Goal: Task Accomplishment & Management: Manage account settings

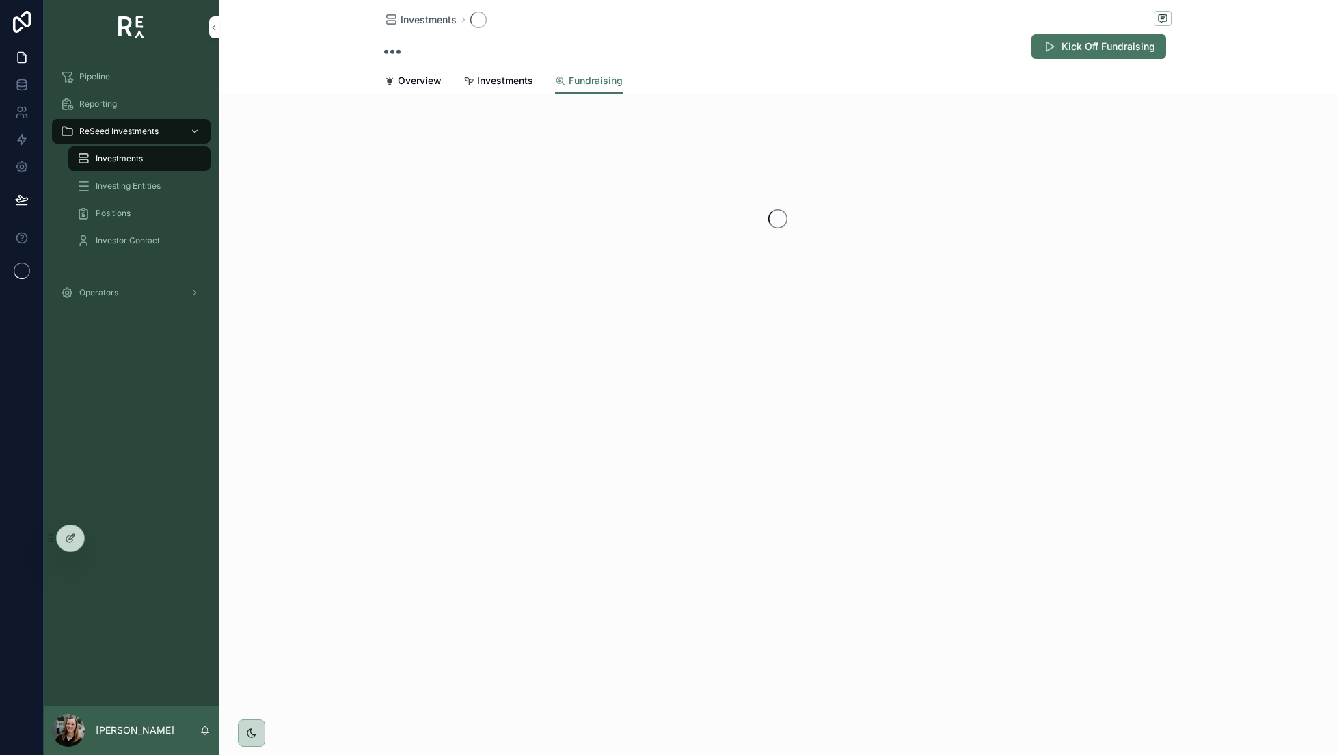
click at [110, 107] on span "Reporting" at bounding box center [98, 103] width 38 height 11
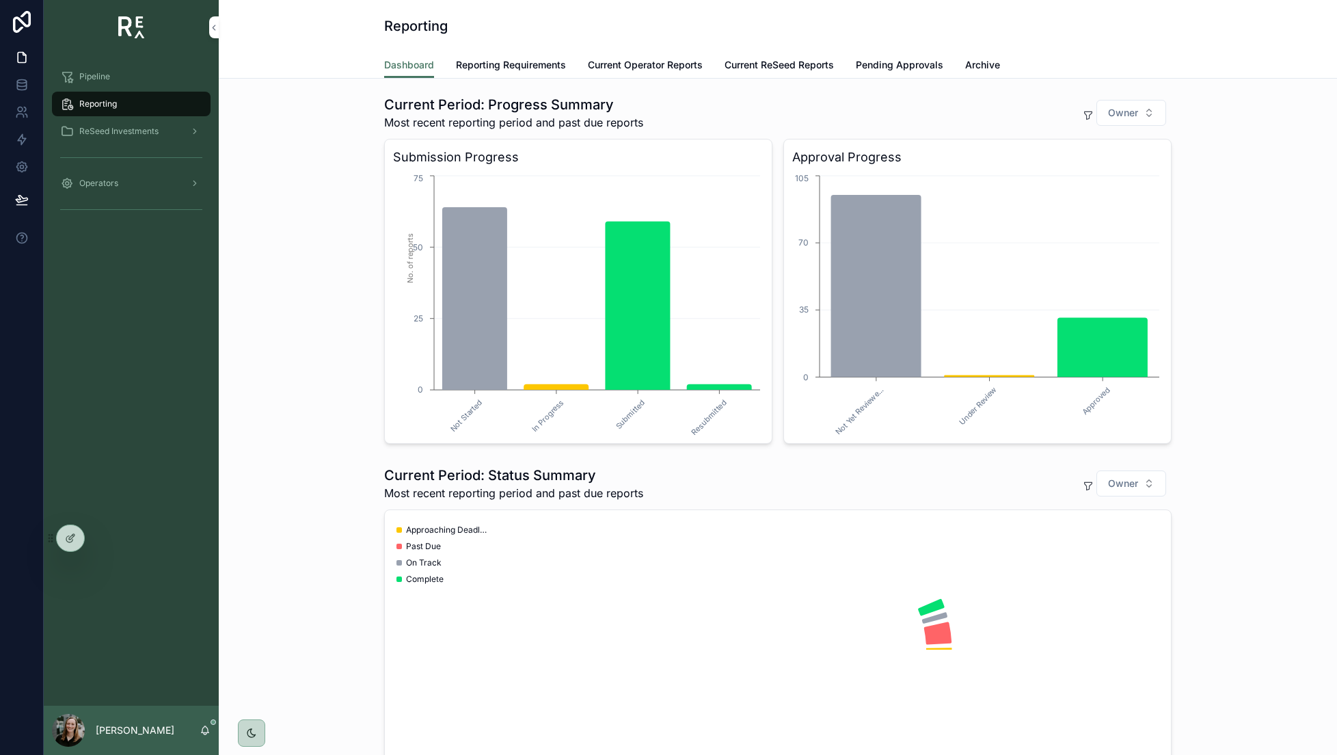
click at [520, 65] on span "Reporting Requirements" at bounding box center [511, 65] width 110 height 14
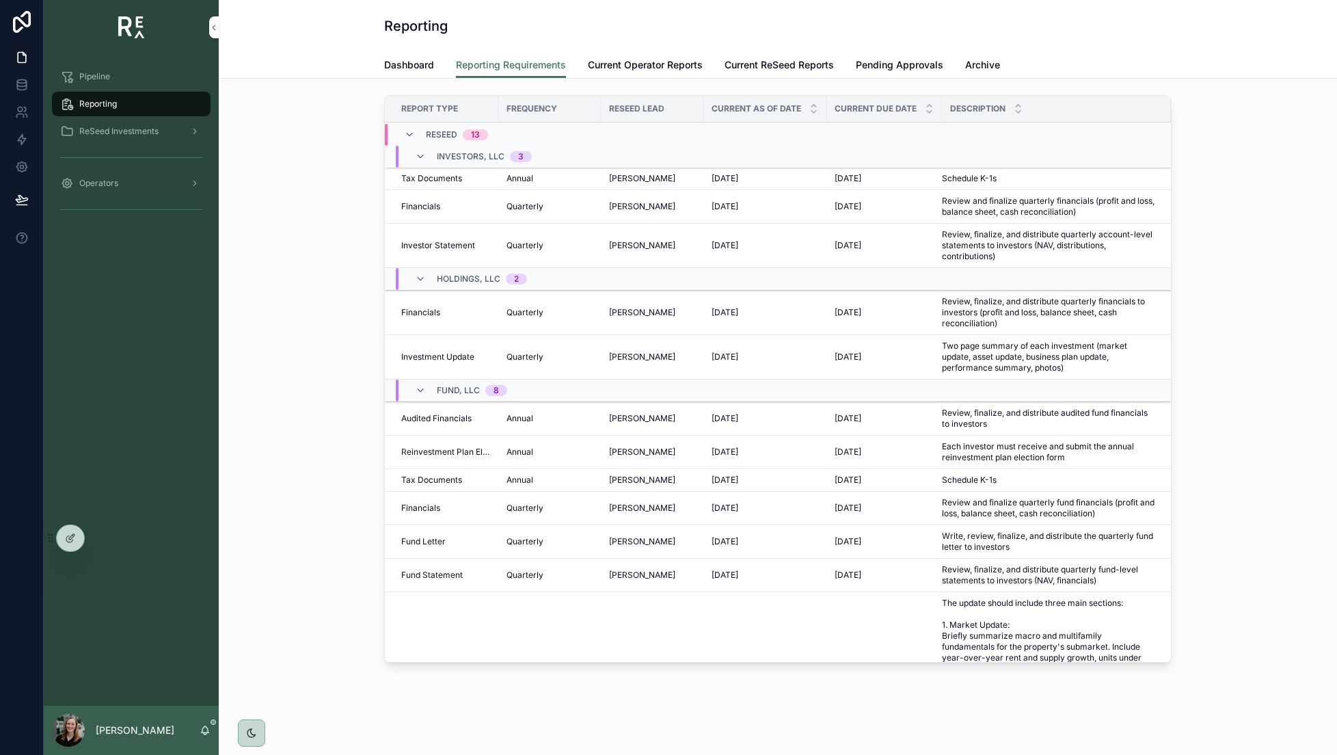
click at [768, 196] on td "[DATE] [DATE]" at bounding box center [765, 207] width 123 height 34
click at [319, 187] on div "Report Type Frequency ReSeed Lead Current As Of Date Current Due Date Descripti…" at bounding box center [778, 382] width 1097 height 584
click at [100, 181] on span "Operators" at bounding box center [98, 183] width 39 height 11
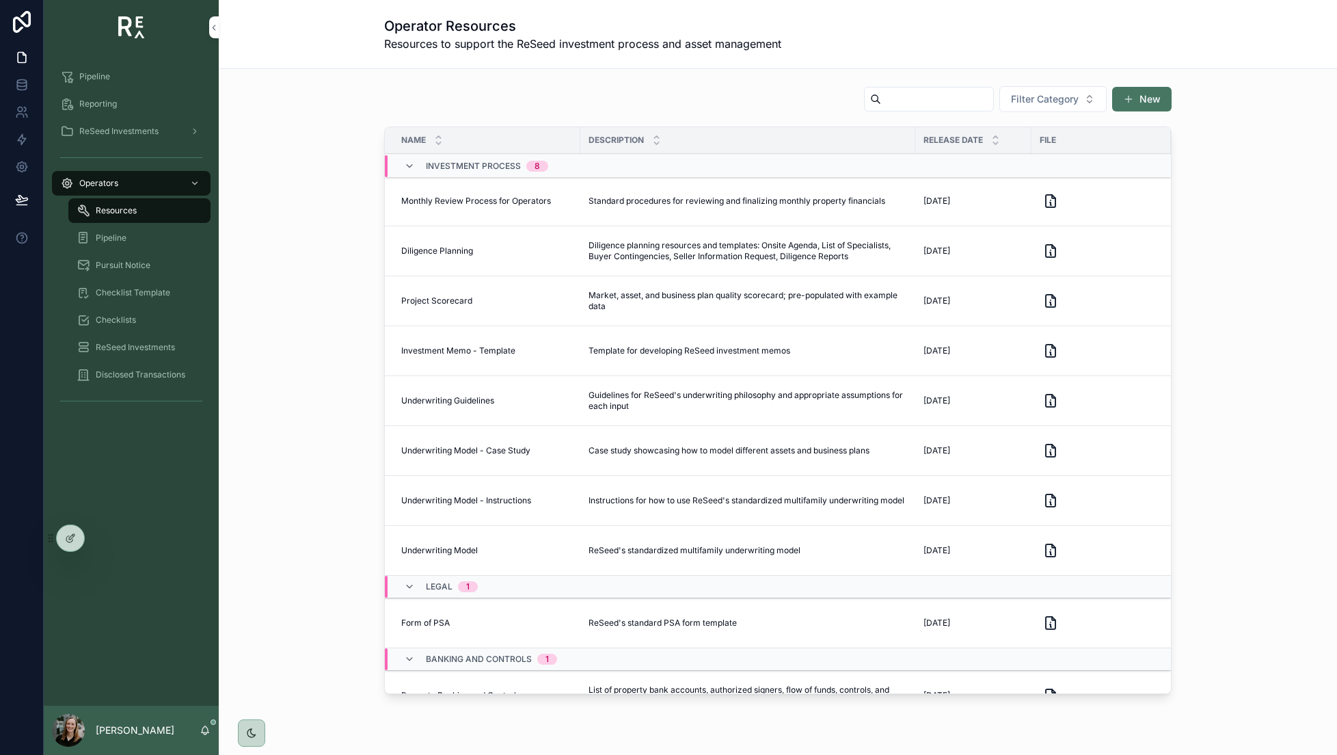
click at [101, 103] on span "Reporting" at bounding box center [98, 103] width 38 height 11
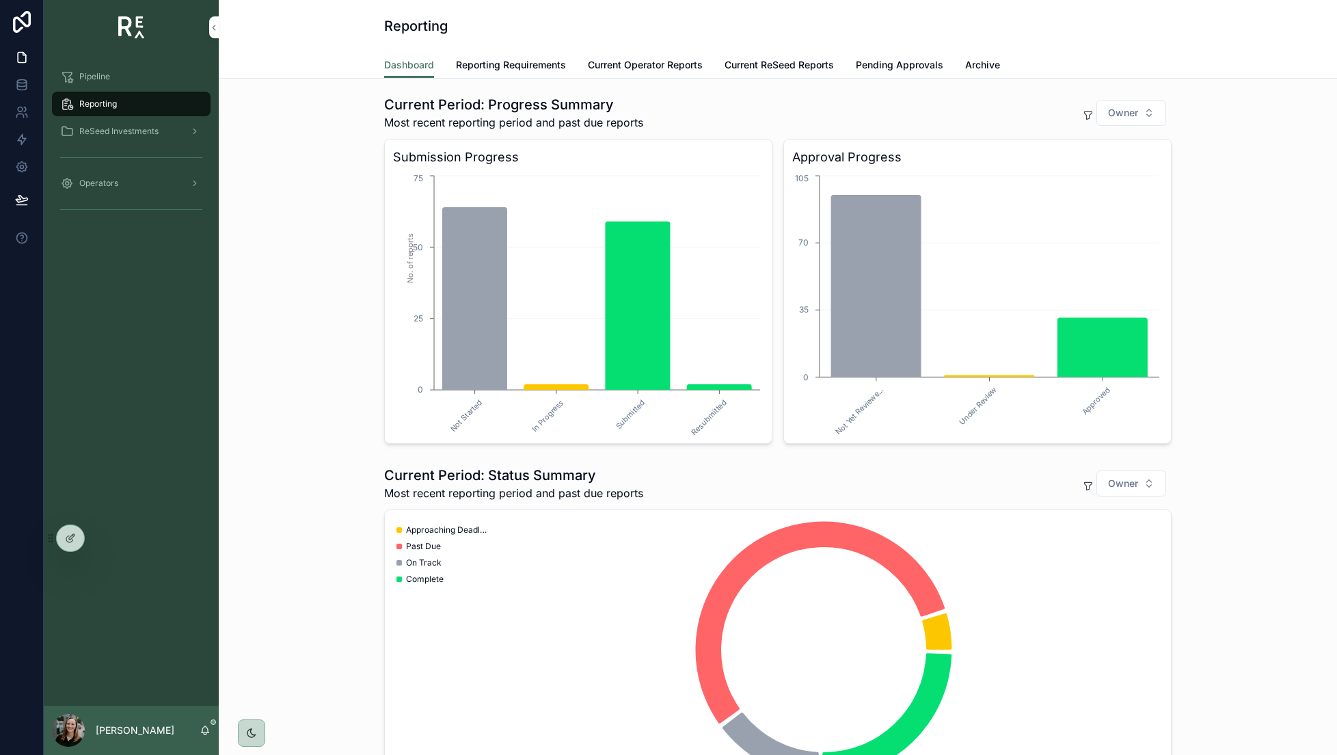
click at [503, 66] on span "Reporting Requirements" at bounding box center [511, 65] width 110 height 14
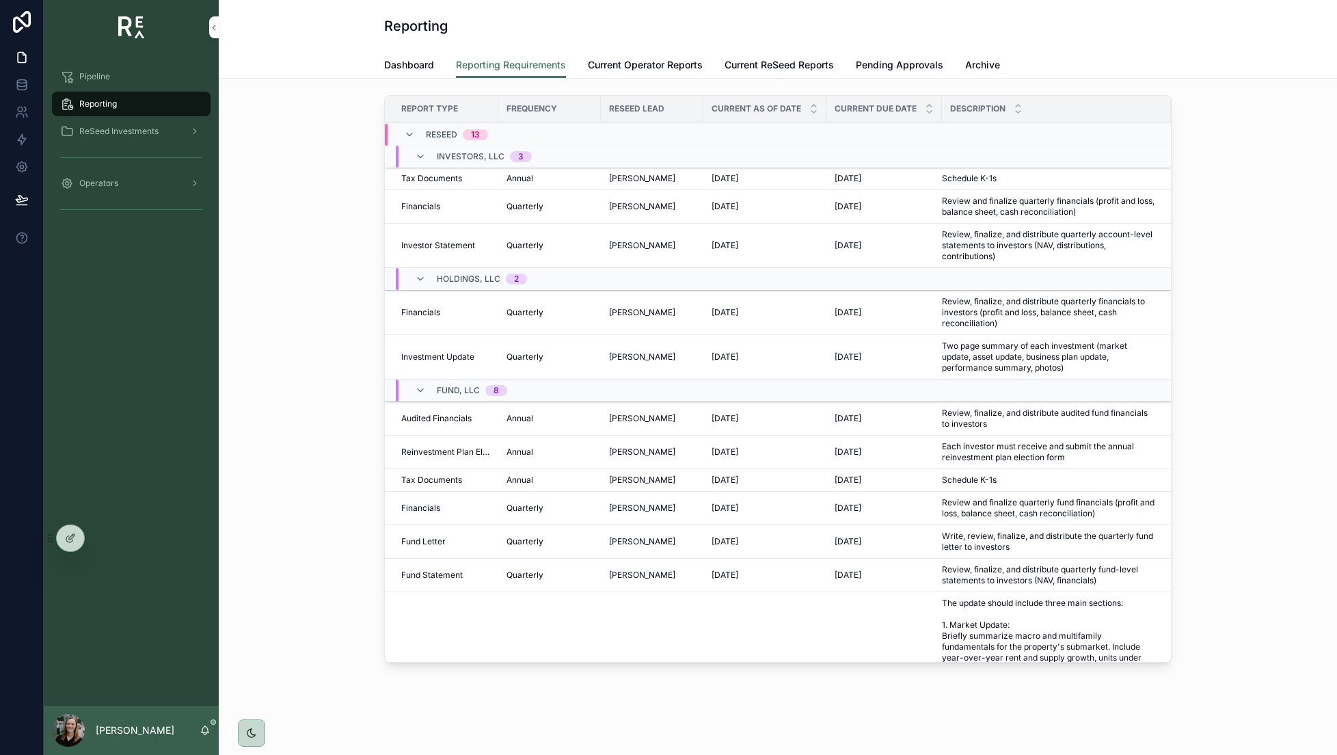
click at [637, 72] on link "Current Operator Reports" at bounding box center [645, 66] width 115 height 27
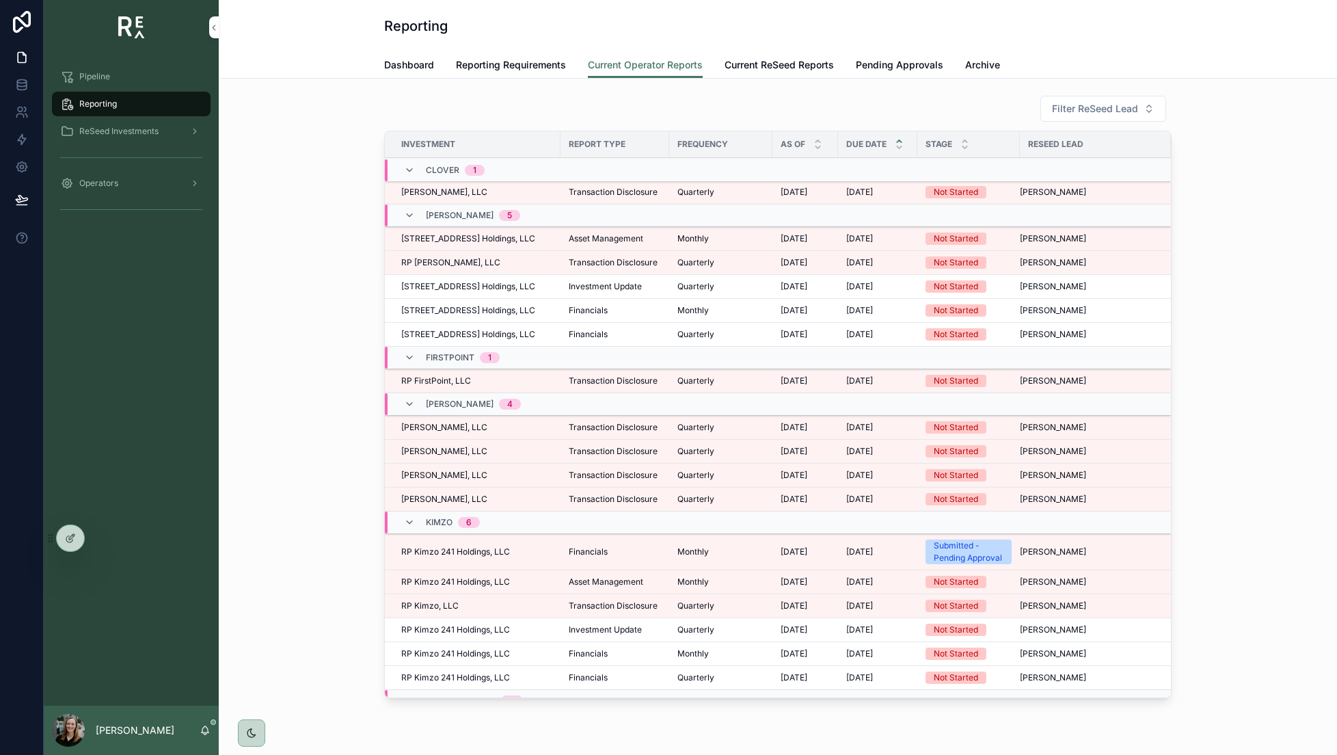
click at [1196, 115] on div "Filter ReSeed Lead Investment Report Type Frequency As Of Due Date Stage ReSeed…" at bounding box center [778, 399] width 1097 height 619
click at [808, 58] on span "Current ReSeed Reports" at bounding box center [779, 65] width 109 height 14
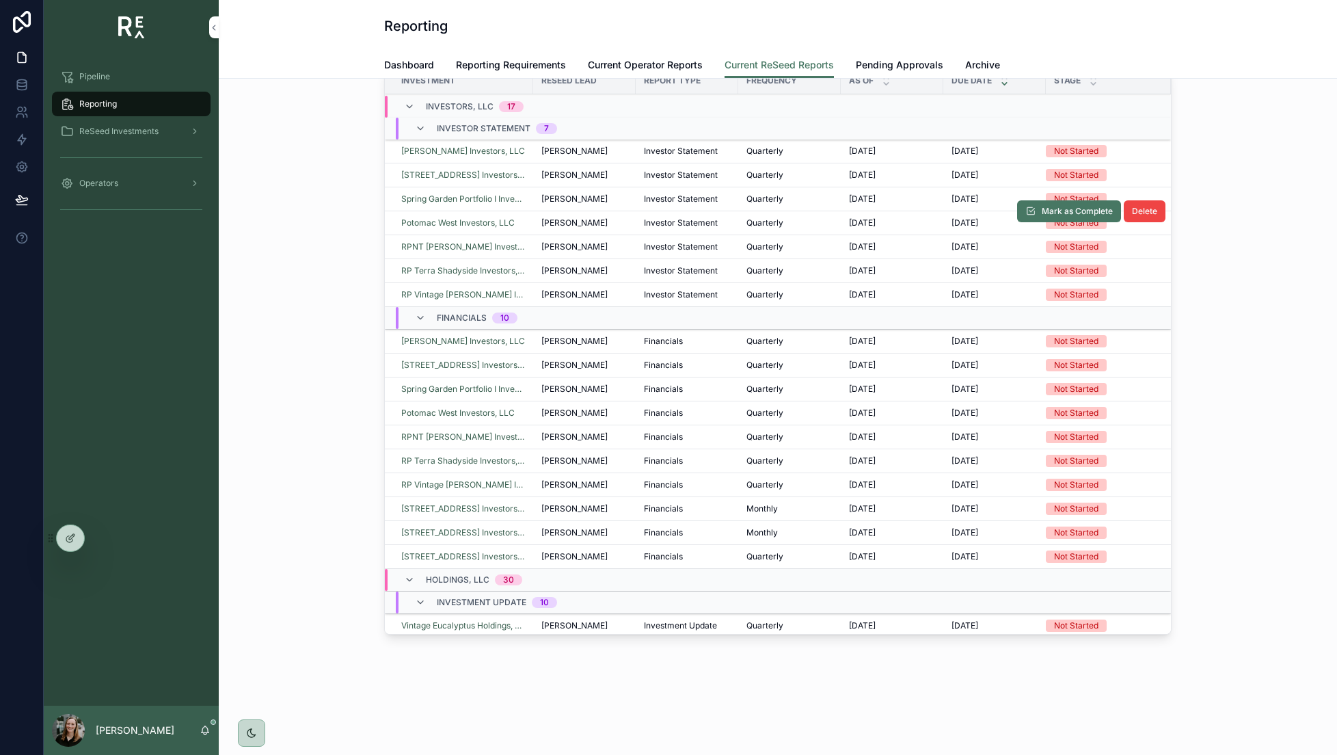
click at [549, 221] on span "[PERSON_NAME]" at bounding box center [575, 222] width 66 height 11
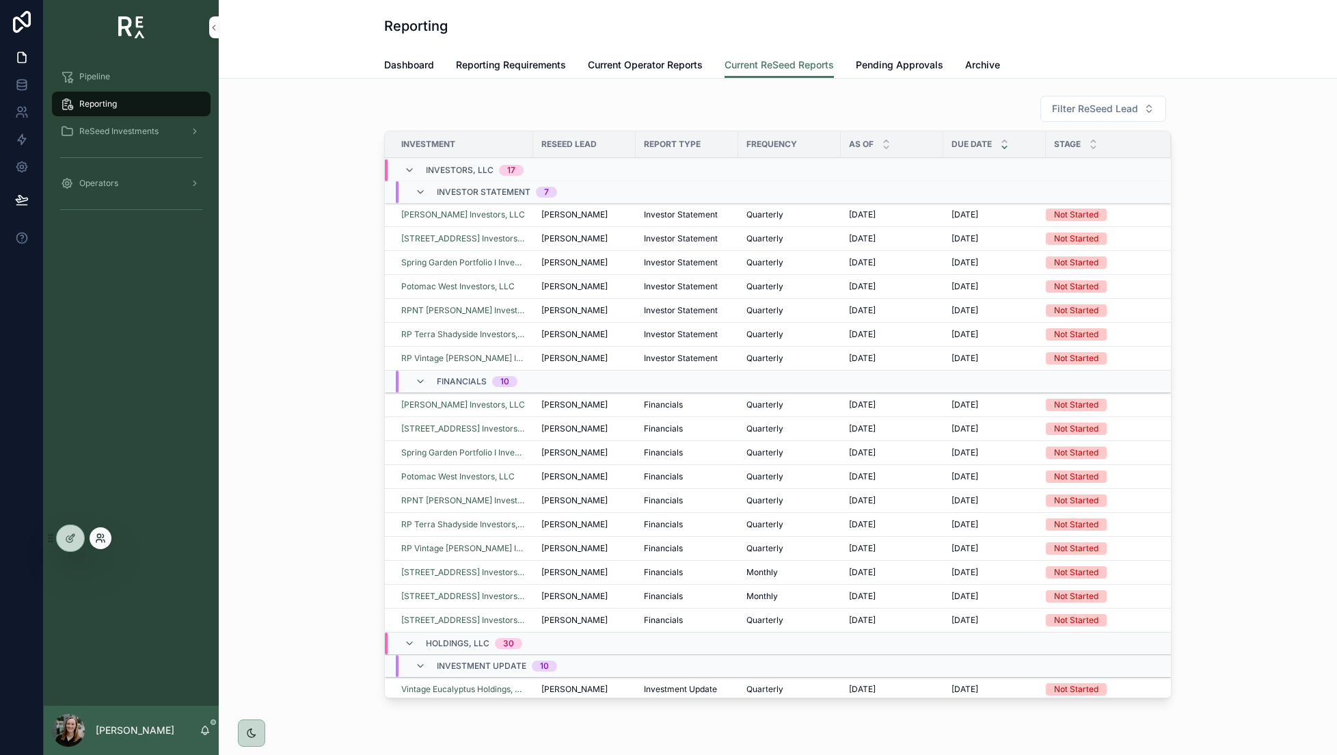
click at [105, 541] on icon at bounding box center [103, 540] width 1 height 3
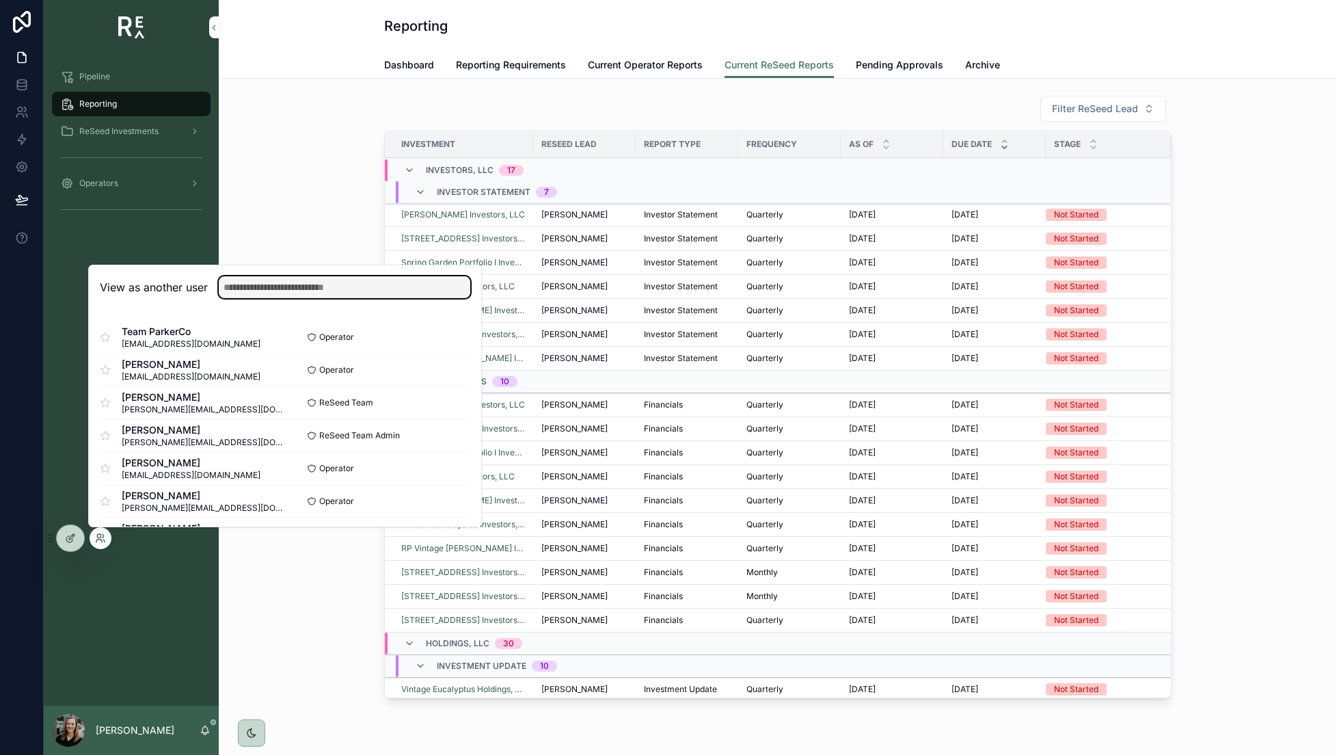
click at [291, 291] on input "text" at bounding box center [345, 287] width 252 height 22
type input "*"
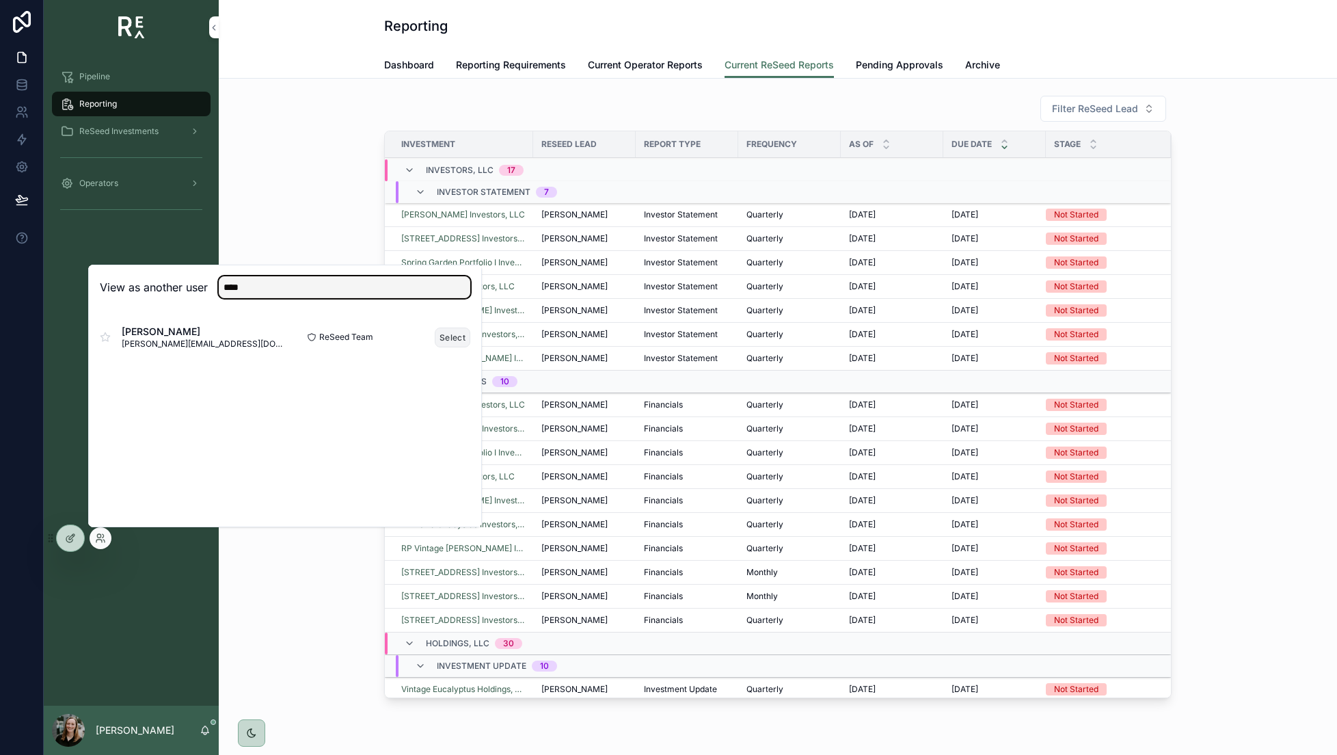
type input "****"
click at [448, 338] on button "Select" at bounding box center [453, 338] width 36 height 20
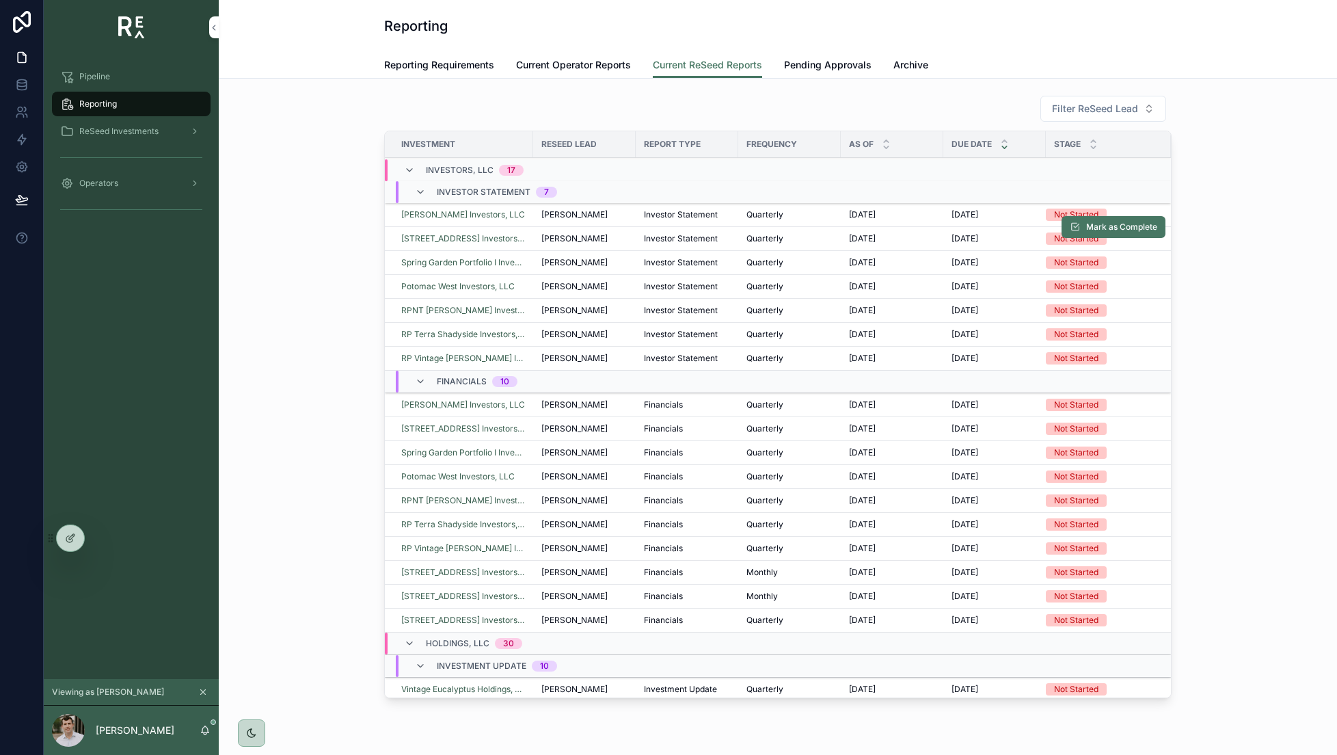
click at [580, 242] on span "[PERSON_NAME]" at bounding box center [575, 238] width 66 height 11
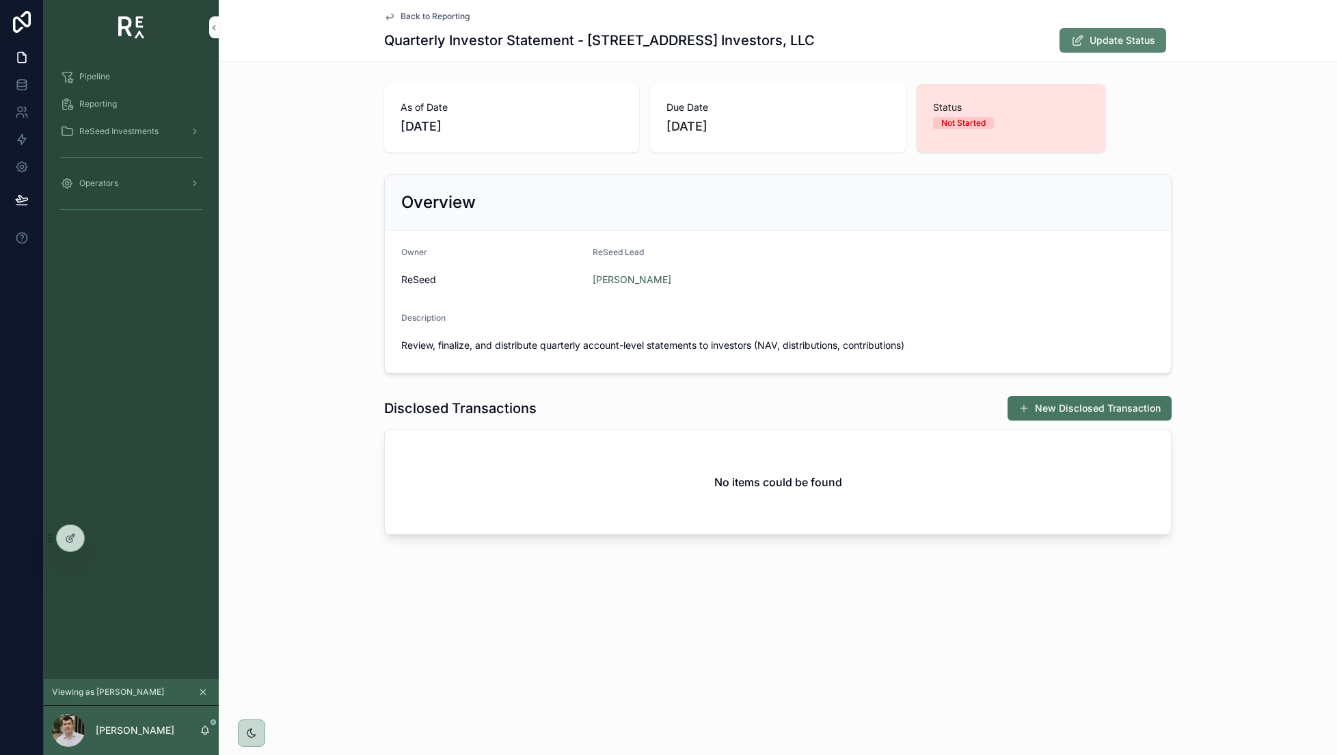
click at [1107, 34] on span "Update Status" at bounding box center [1123, 41] width 66 height 14
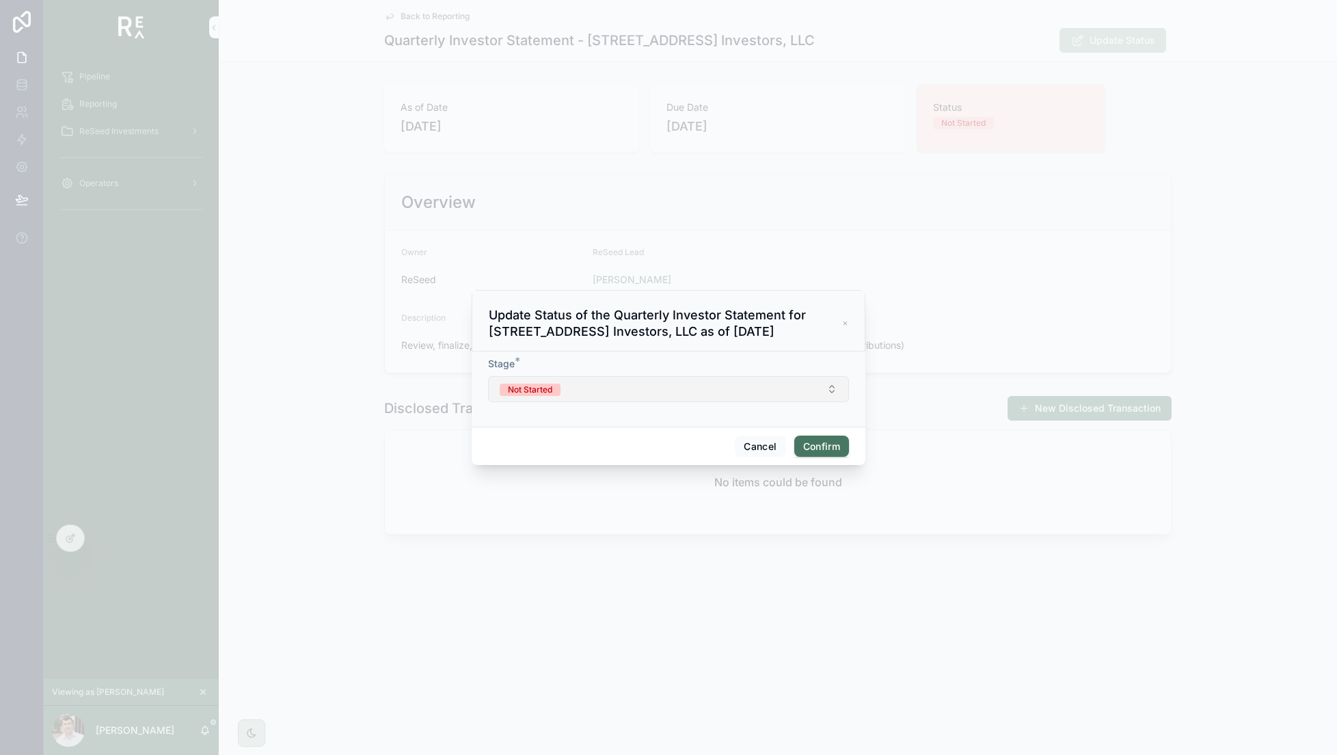
click at [650, 401] on button "Not Started" at bounding box center [668, 389] width 361 height 26
click at [1229, 200] on div at bounding box center [668, 377] width 1337 height 755
click at [337, 60] on div at bounding box center [668, 377] width 1337 height 755
click at [773, 447] on button "Cancel" at bounding box center [760, 447] width 51 height 22
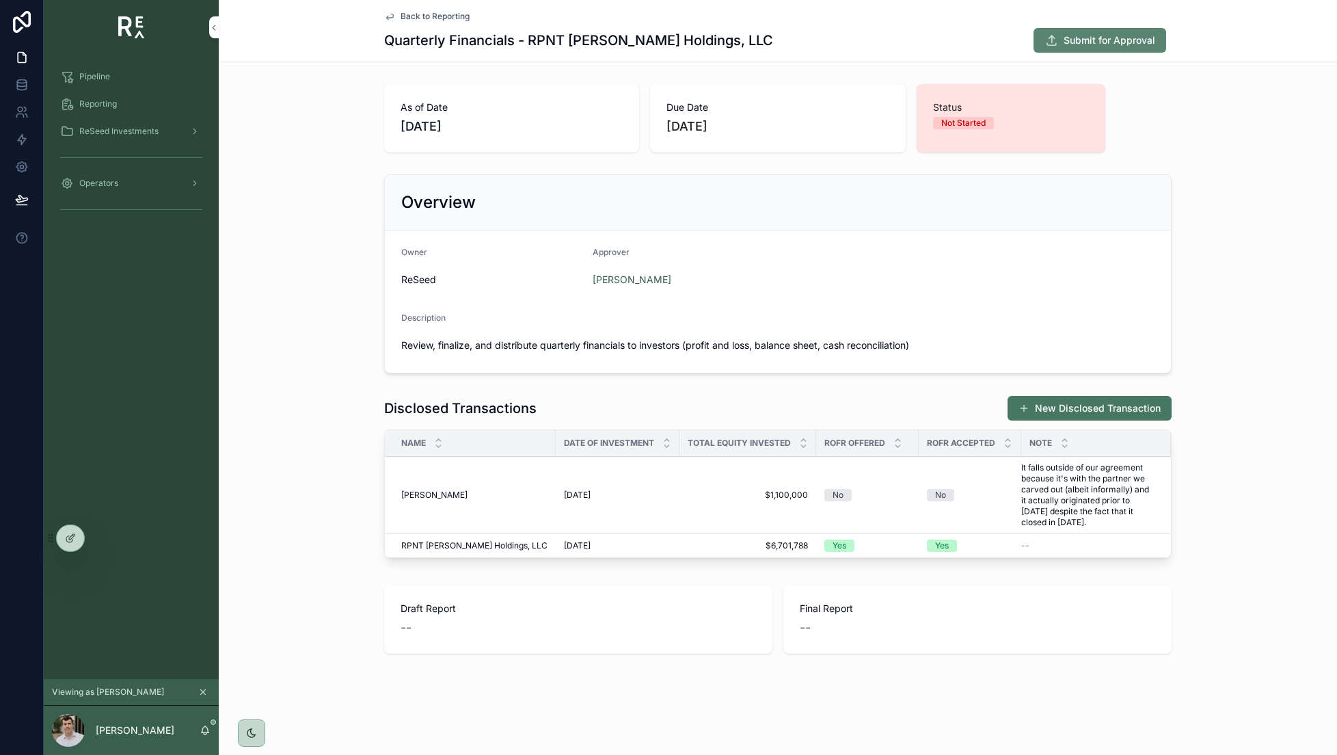
click at [1050, 44] on icon "scrollable content" at bounding box center [1051, 41] width 13 height 14
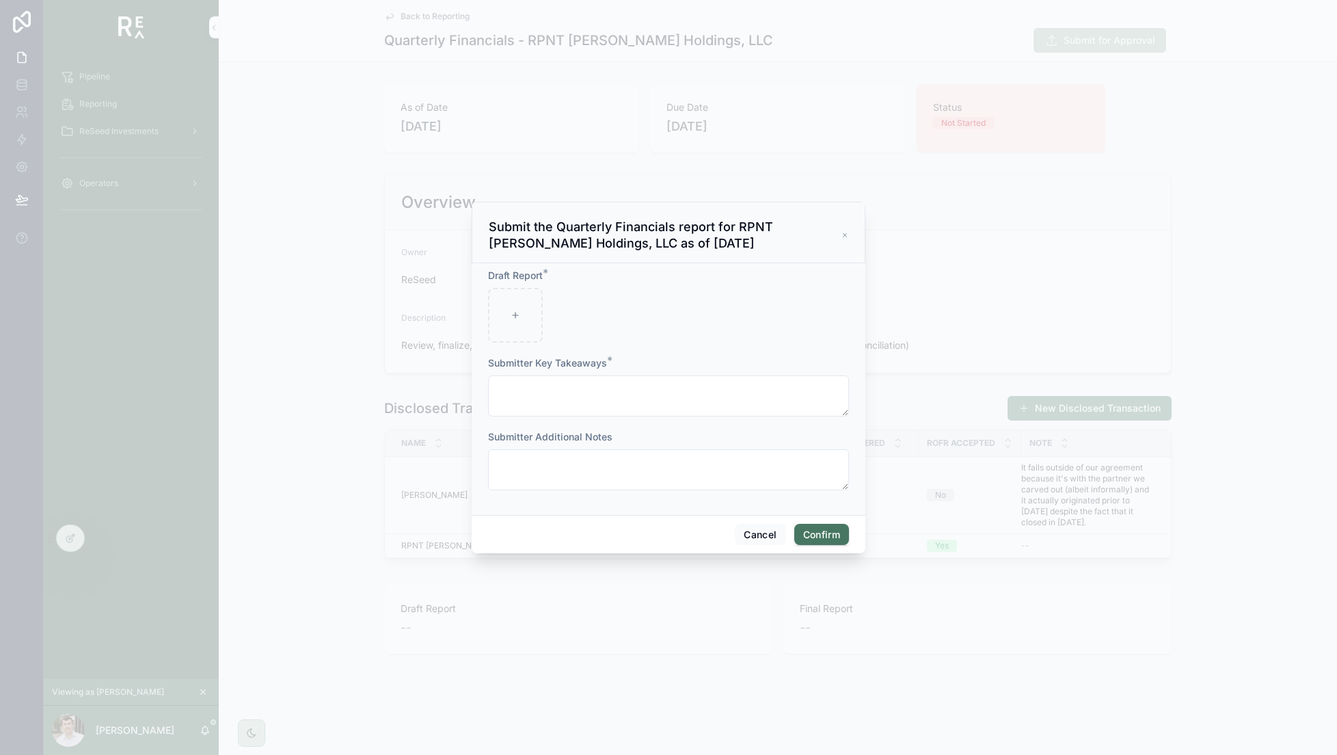
click at [844, 235] on icon at bounding box center [844, 234] width 3 height 3
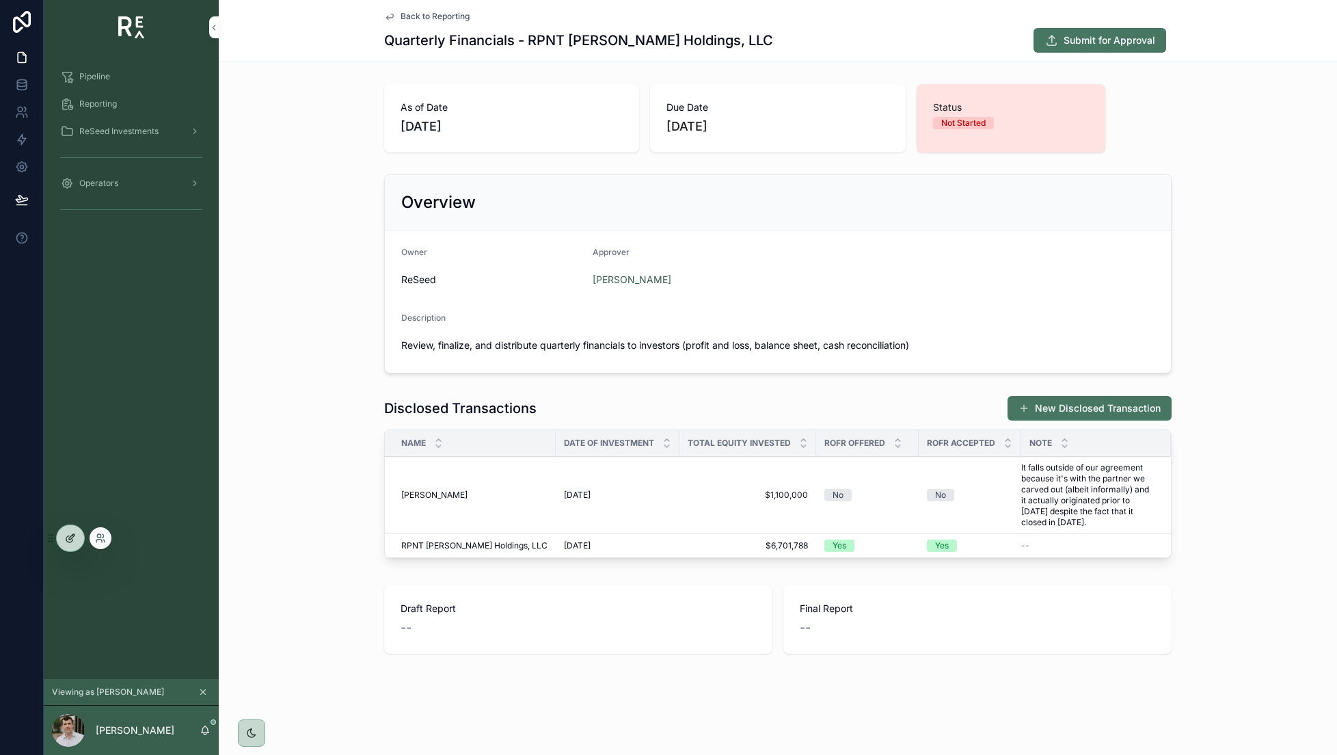
click at [78, 536] on div at bounding box center [70, 538] width 27 height 26
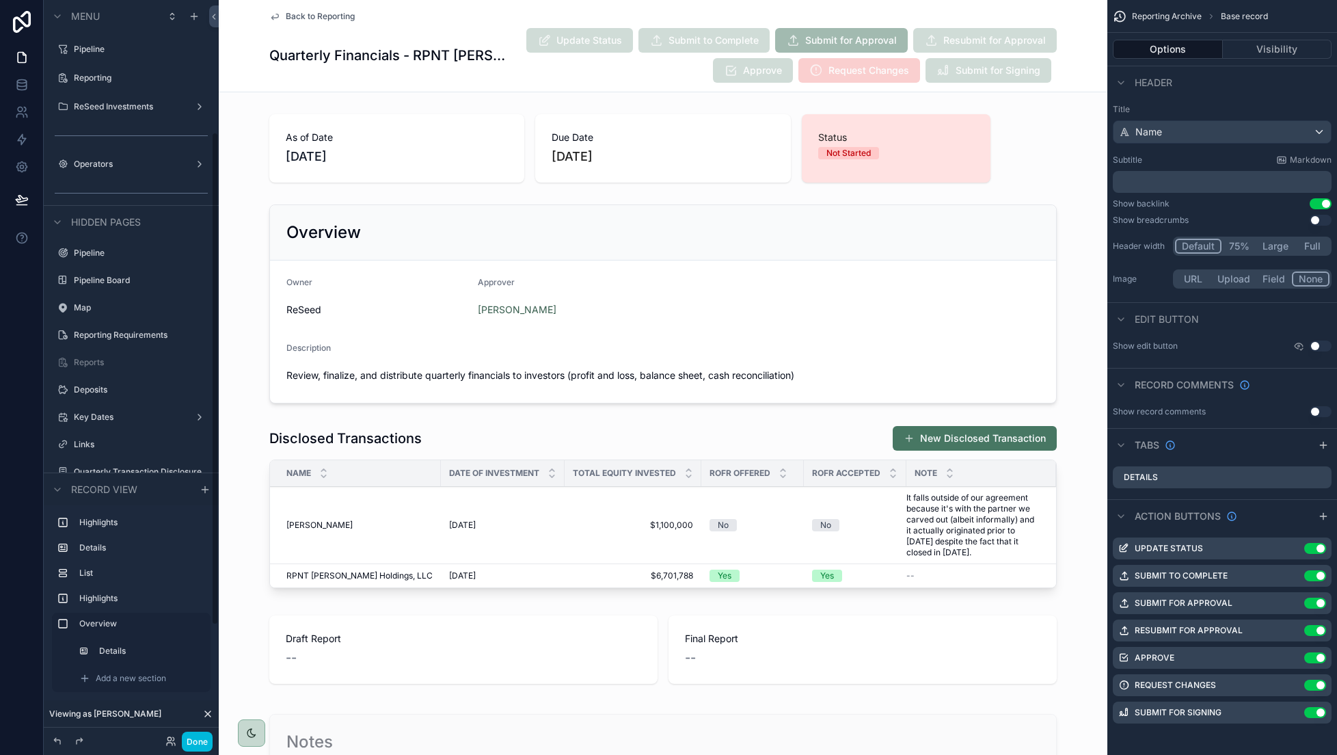
scroll to position [198, 0]
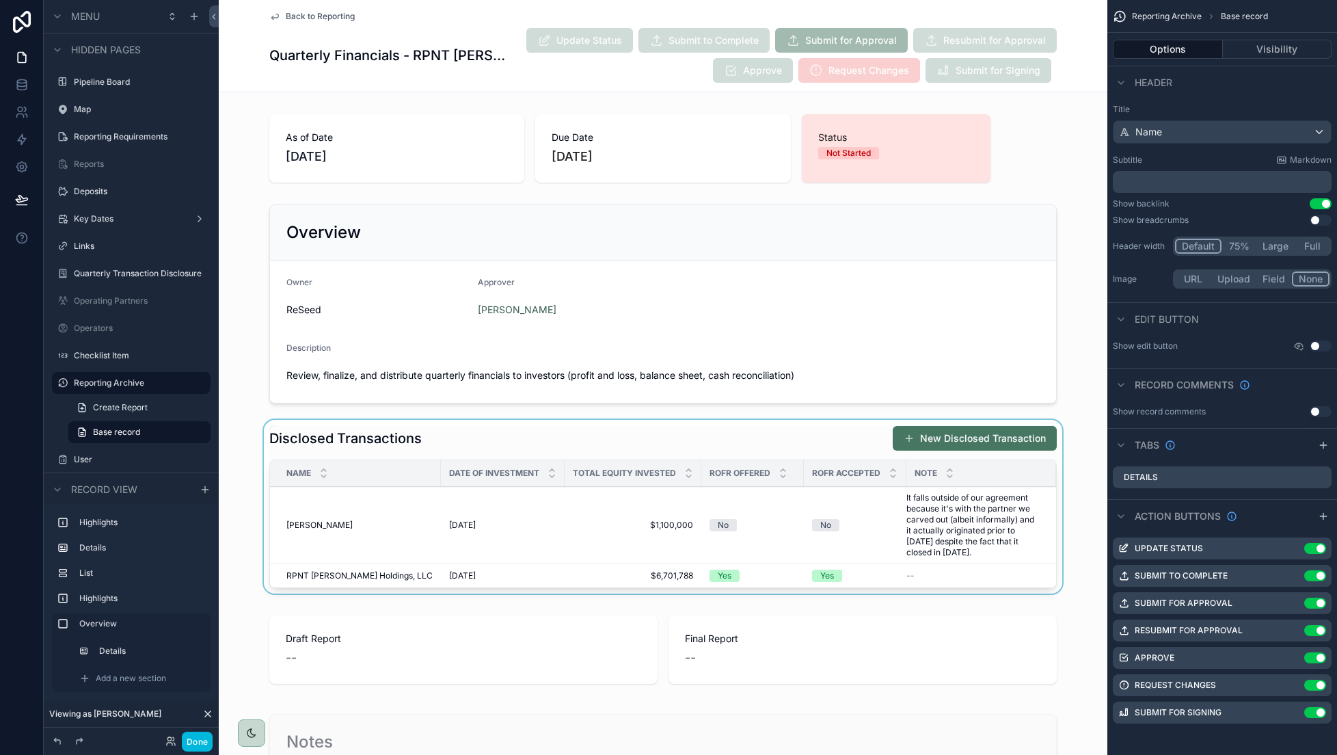
click at [536, 423] on div "scrollable content" at bounding box center [663, 509] width 889 height 179
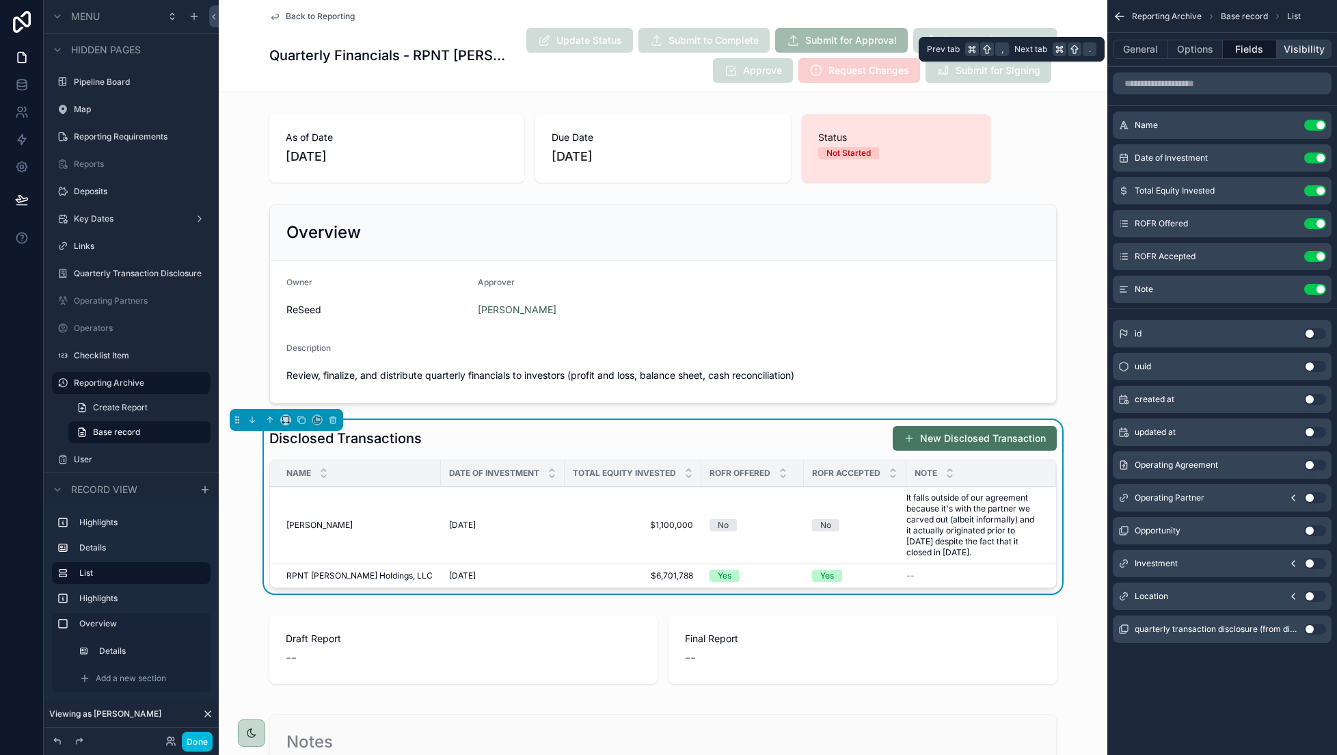
click at [1293, 49] on button "Visibility" at bounding box center [1304, 49] width 55 height 19
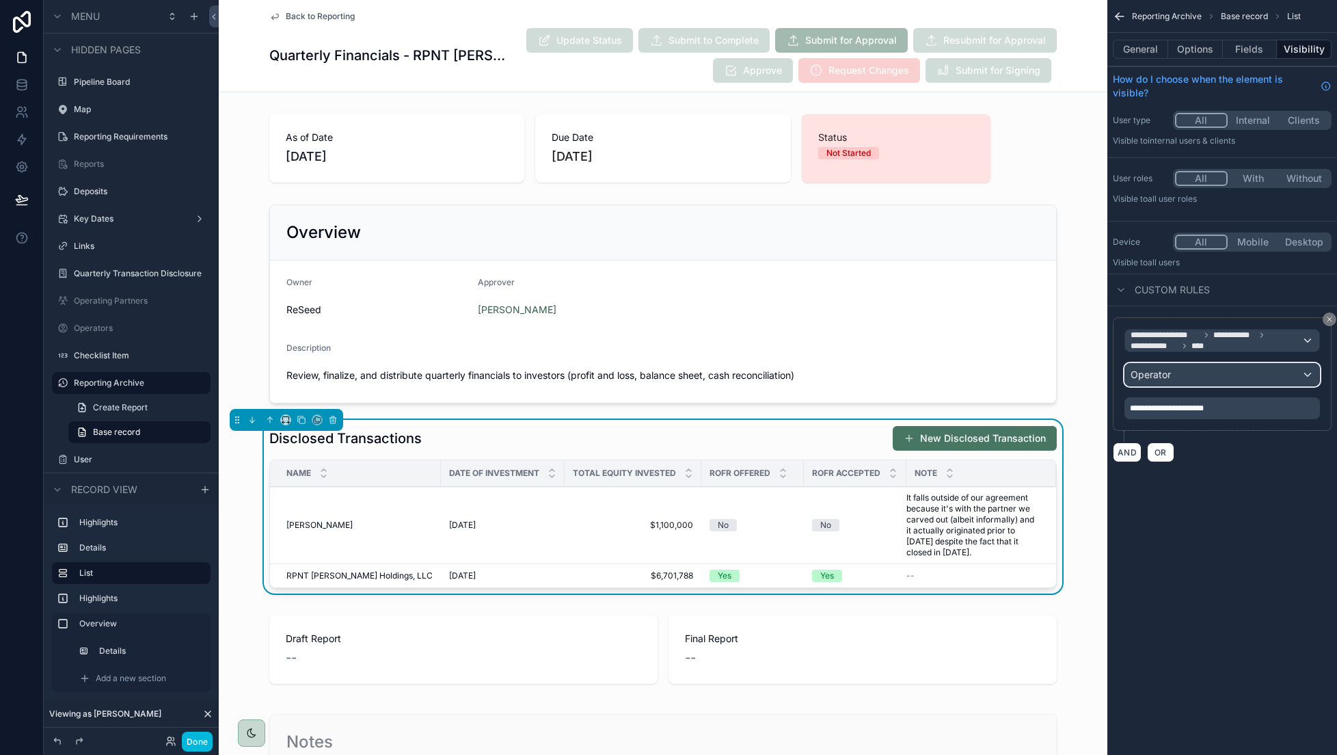
click at [1195, 369] on div "Operator" at bounding box center [1222, 375] width 194 height 22
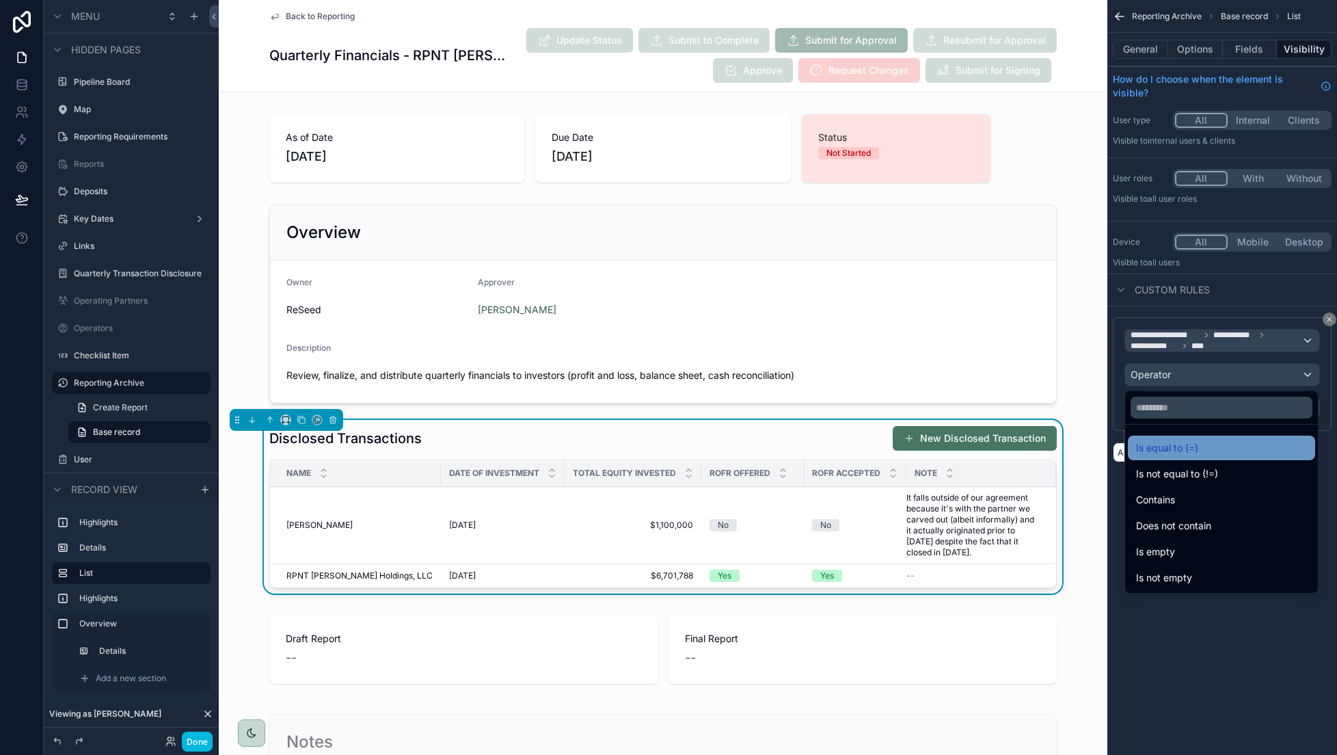
click at [1206, 446] on div "Is equal to (=)" at bounding box center [1221, 448] width 171 height 16
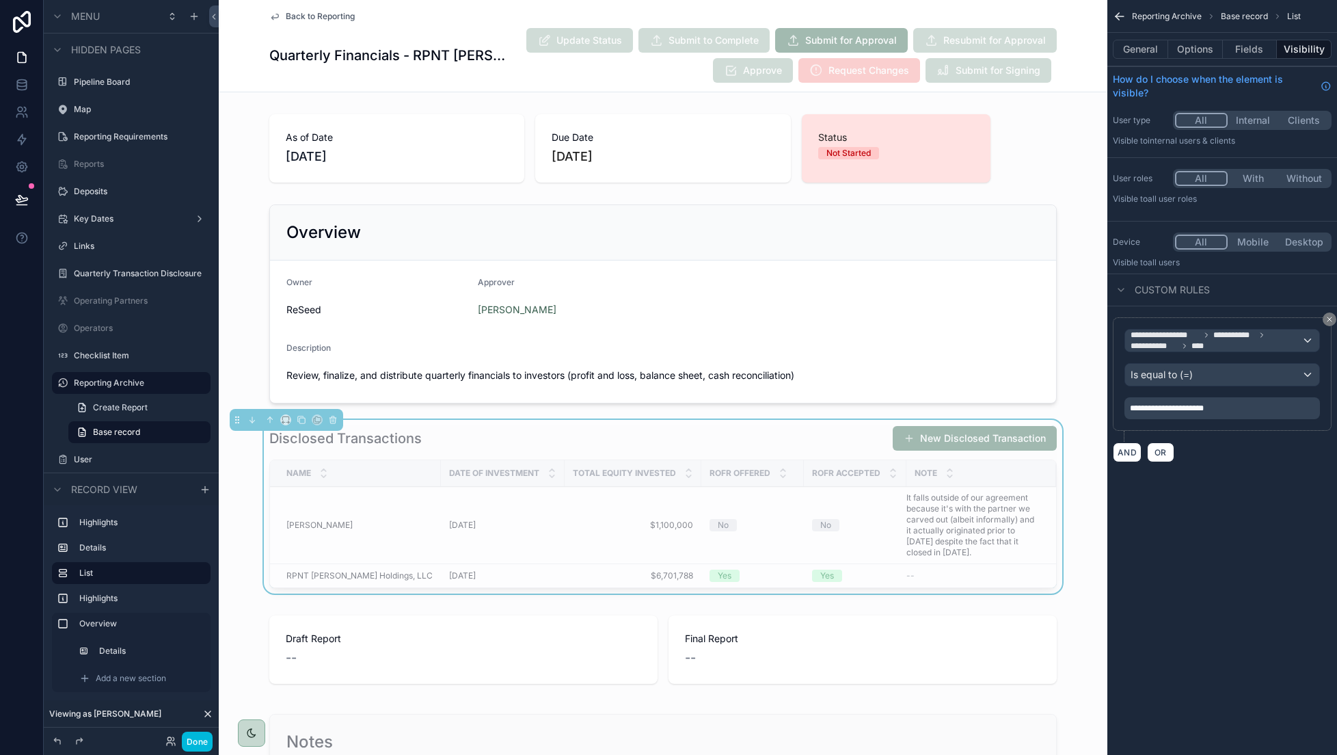
click at [1067, 75] on div "Back to Reporting Quarterly Financials - RPNT Autumn Woods Holdings, LLC Update…" at bounding box center [663, 46] width 889 height 92
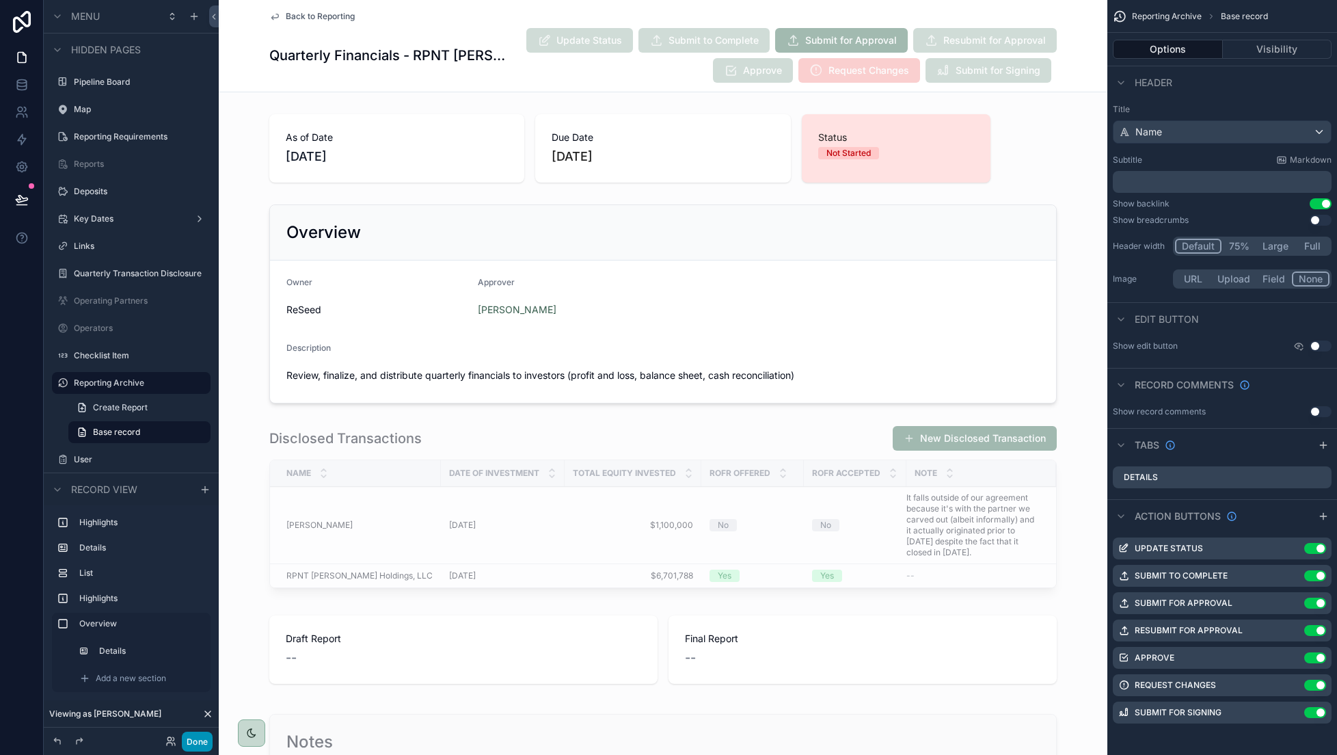
click at [188, 746] on button "Done" at bounding box center [197, 742] width 31 height 20
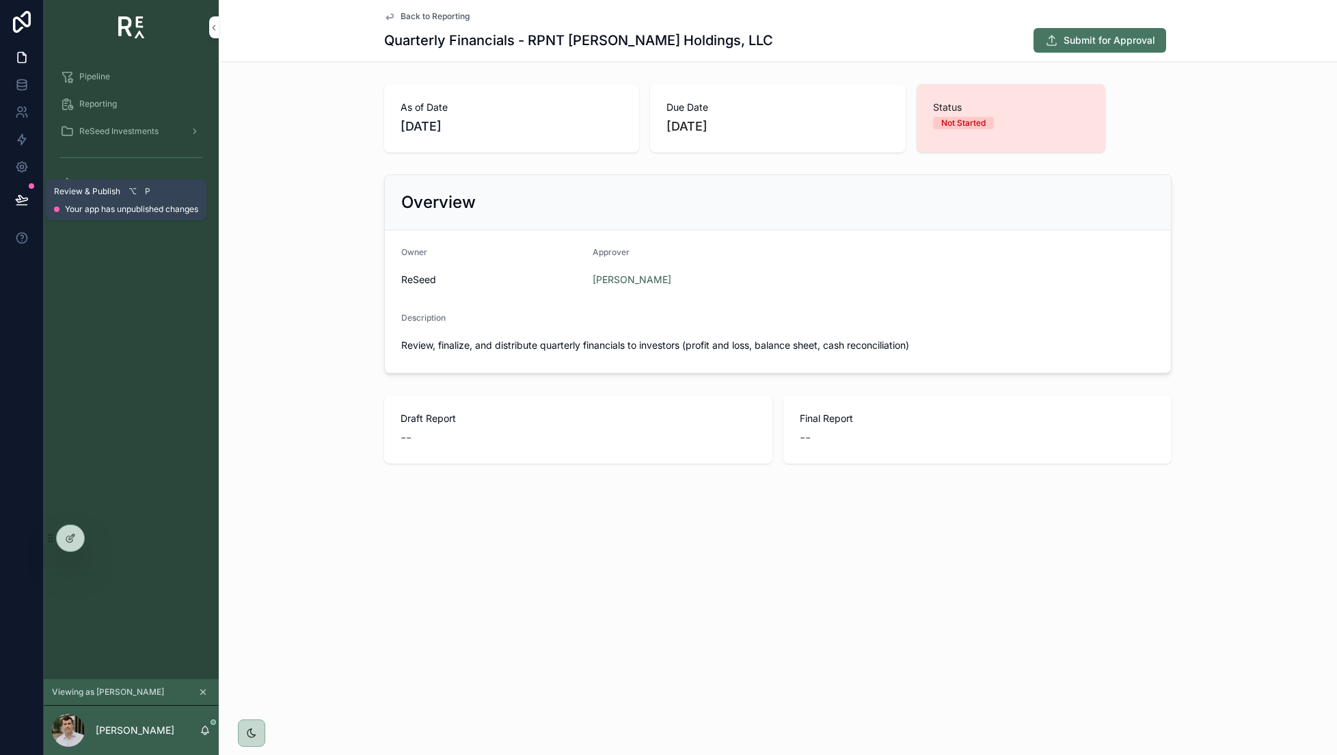
click at [20, 198] on icon at bounding box center [22, 200] width 14 height 14
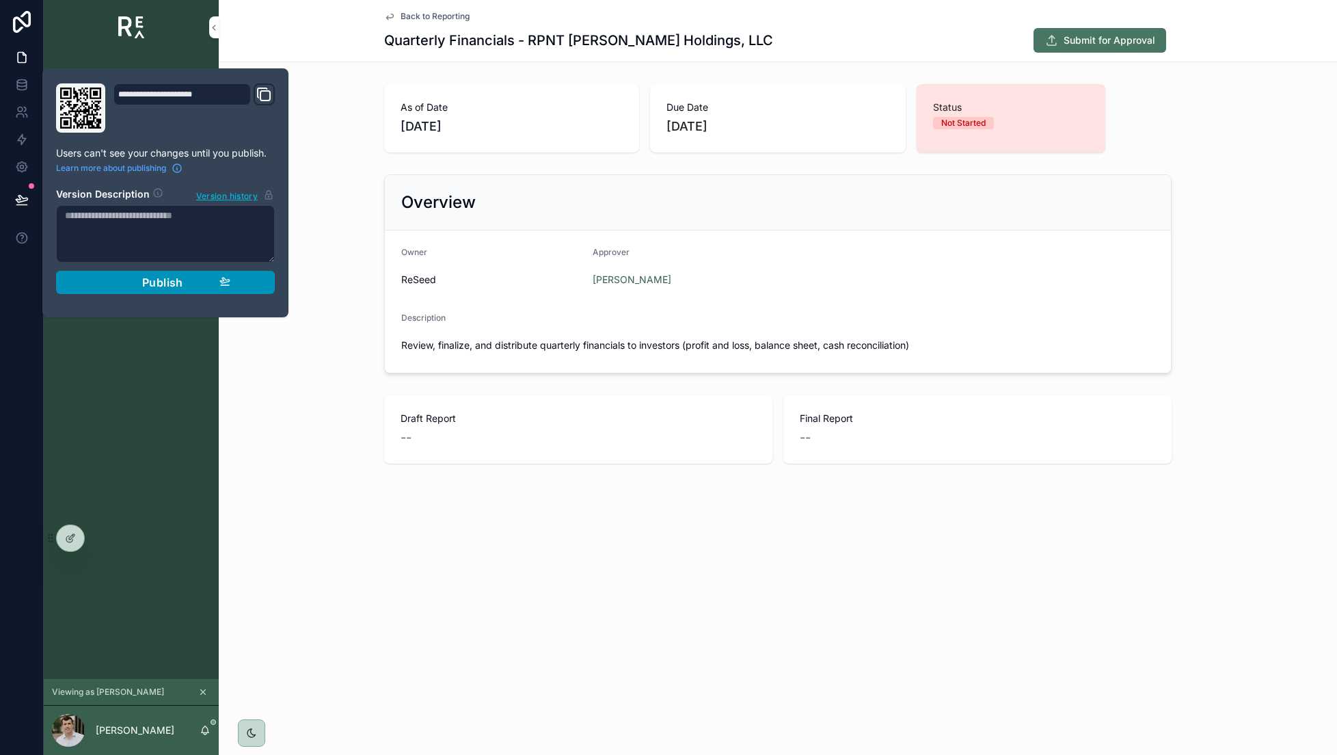
click at [139, 282] on div "Publish" at bounding box center [166, 283] width 130 height 14
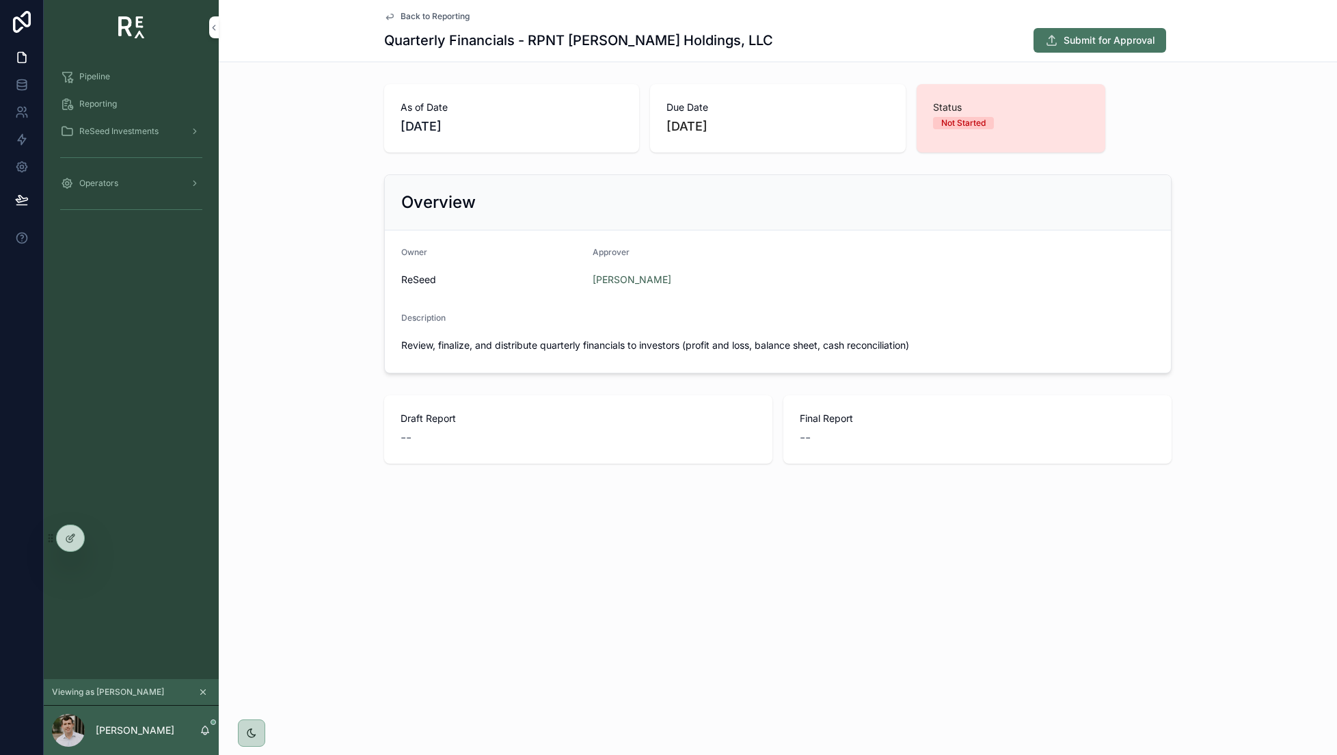
click at [451, 17] on span "Back to Reporting" at bounding box center [435, 16] width 69 height 11
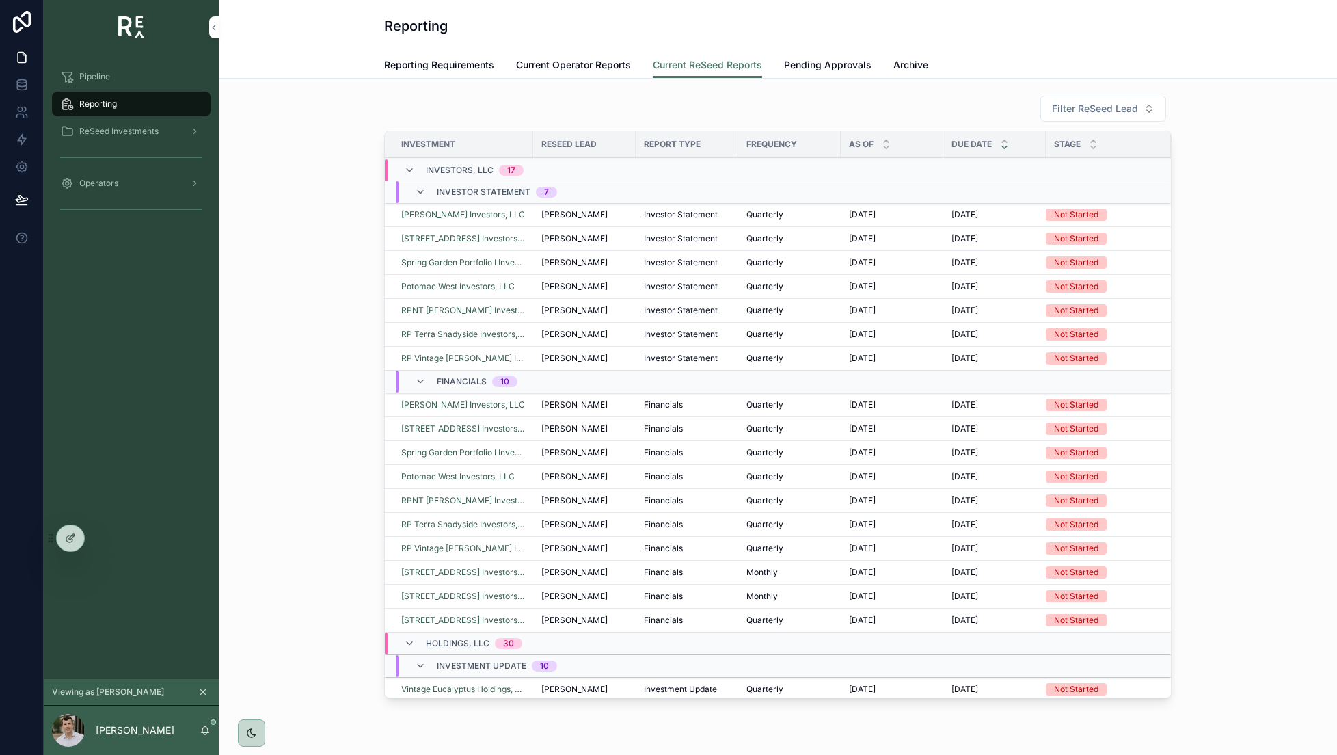
click at [810, 66] on span "Pending Approvals" at bounding box center [828, 65] width 88 height 14
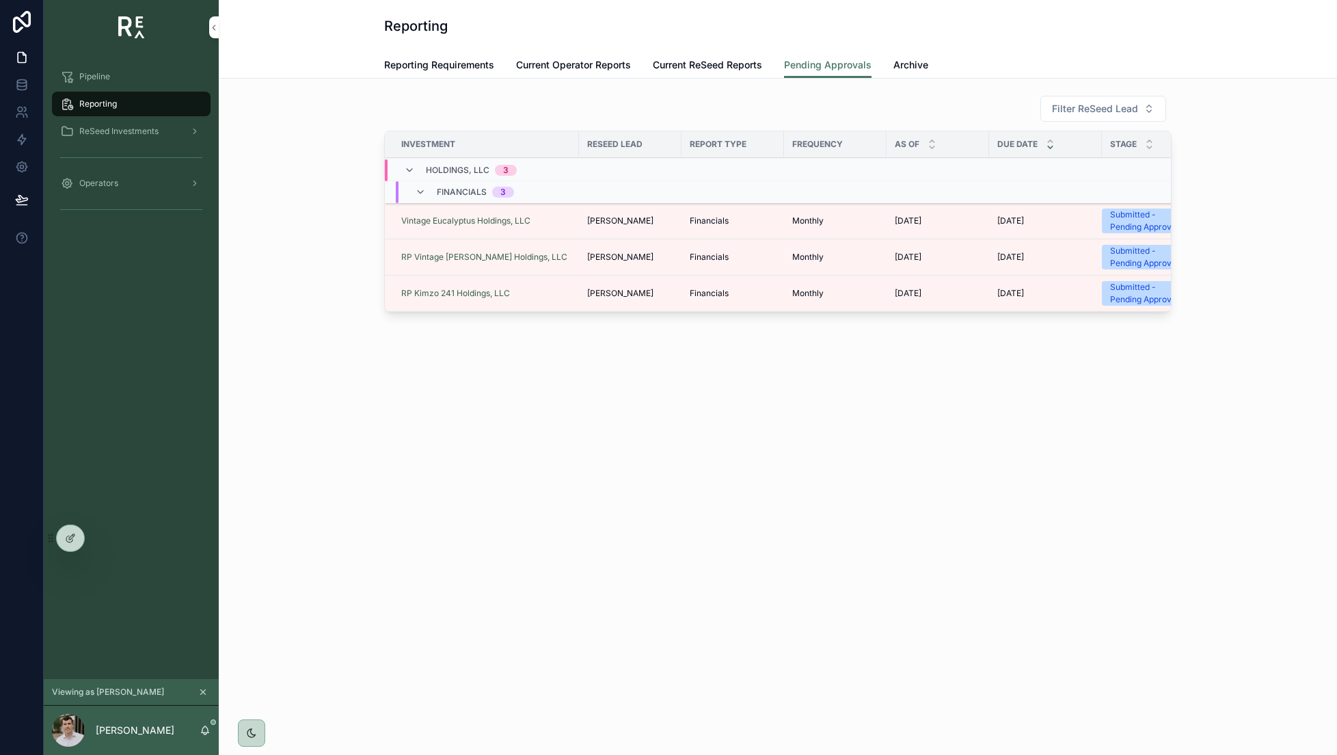
click at [339, 103] on div "Filter ReSeed Lead Investment ReSeed Lead Report Type Frequency As Of Due Date …" at bounding box center [778, 206] width 1097 height 233
click at [921, 58] on span "Archive" at bounding box center [911, 65] width 35 height 14
